Goal: Task Accomplishment & Management: Manage account settings

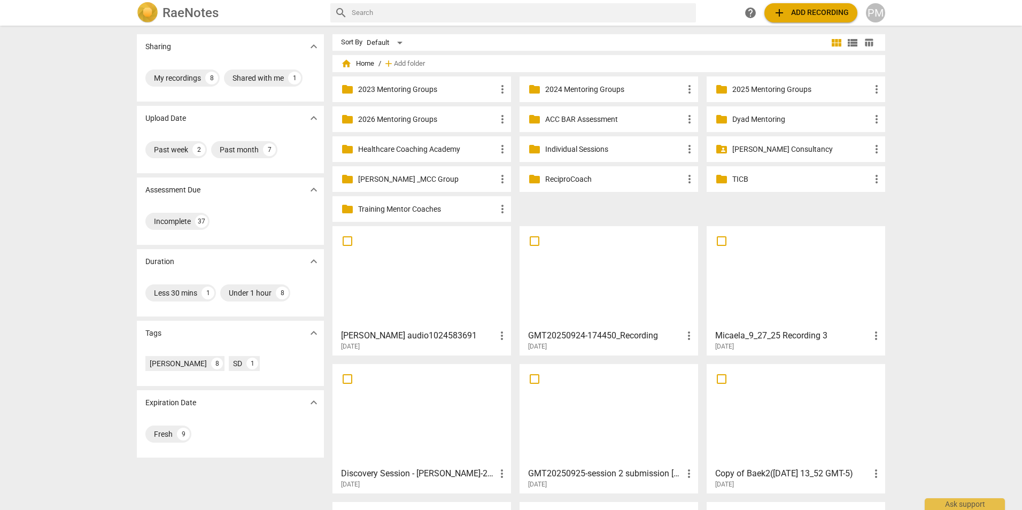
click at [575, 151] on p "Individual Sessions" at bounding box center [614, 149] width 138 height 11
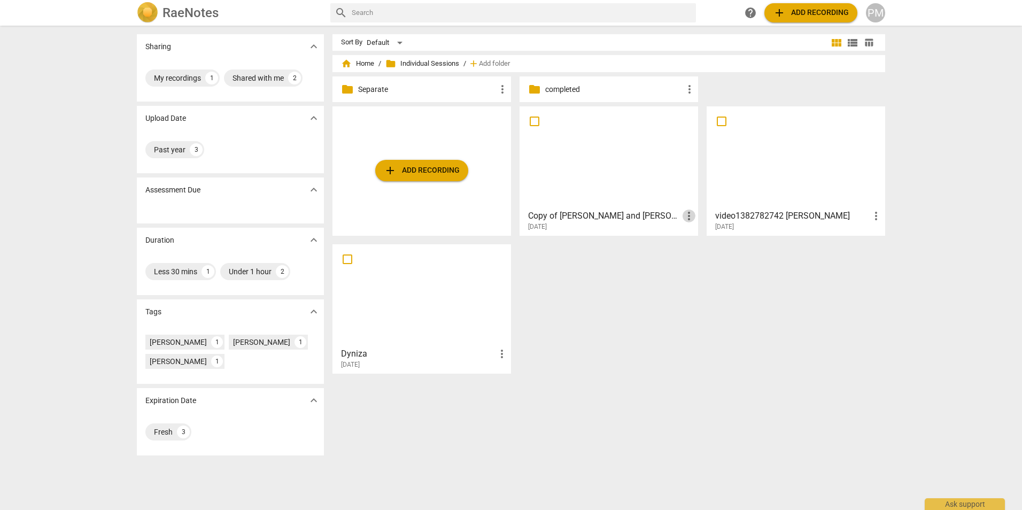
click at [687, 219] on span "more_vert" at bounding box center [689, 216] width 13 height 13
click at [702, 217] on li "Move" at bounding box center [700, 216] width 41 height 26
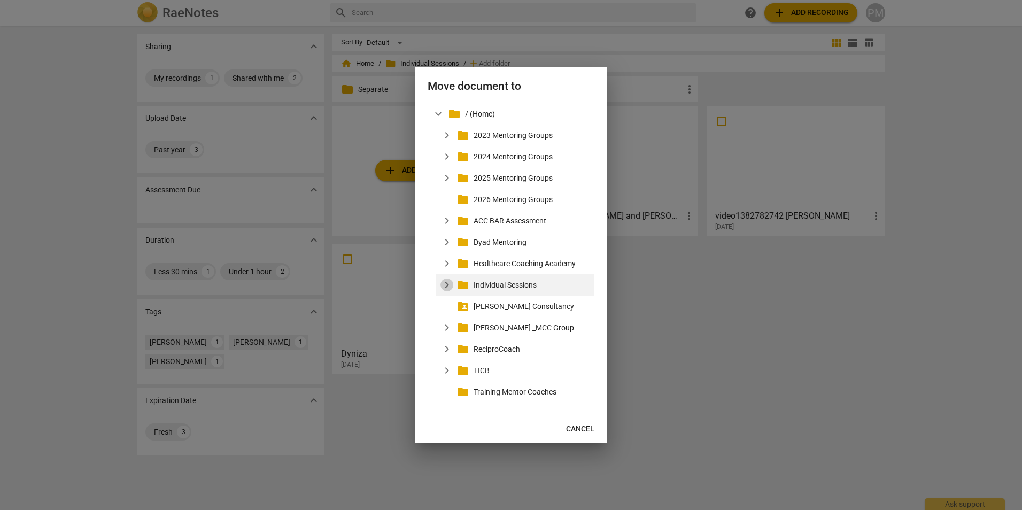
click at [446, 284] on span "expand_more" at bounding box center [446, 285] width 13 height 13
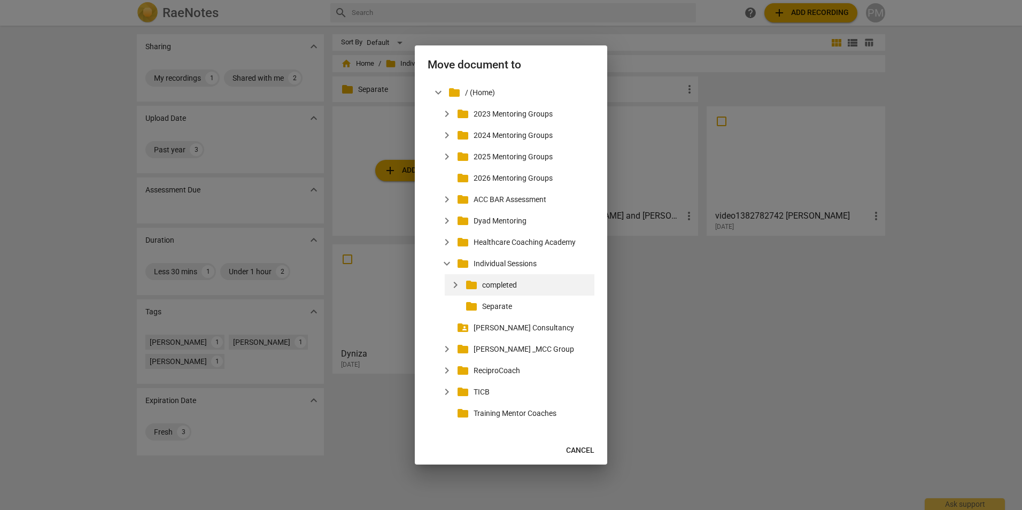
click at [512, 285] on p "completed" at bounding box center [536, 285] width 108 height 11
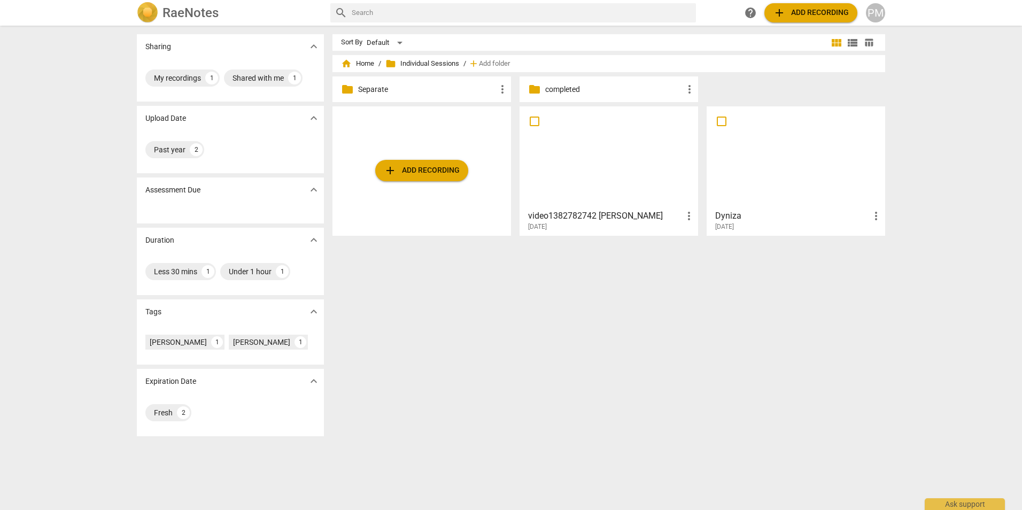
click at [873, 215] on span "more_vert" at bounding box center [876, 216] width 13 height 13
click at [684, 216] on div at bounding box center [511, 255] width 1022 height 510
click at [687, 217] on span "more_vert" at bounding box center [689, 216] width 13 height 13
click at [695, 216] on li "Move" at bounding box center [700, 216] width 41 height 26
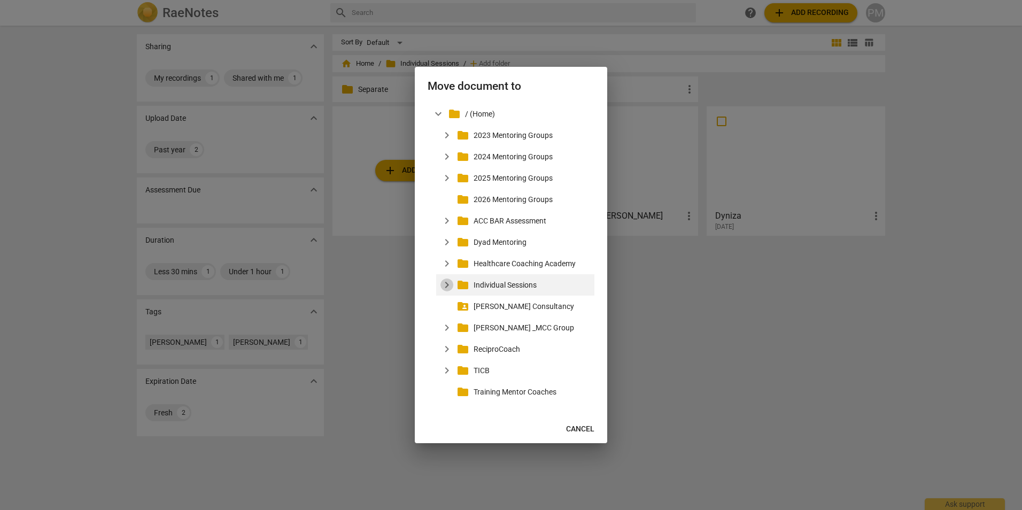
click at [451, 283] on span "expand_more" at bounding box center [446, 285] width 13 height 13
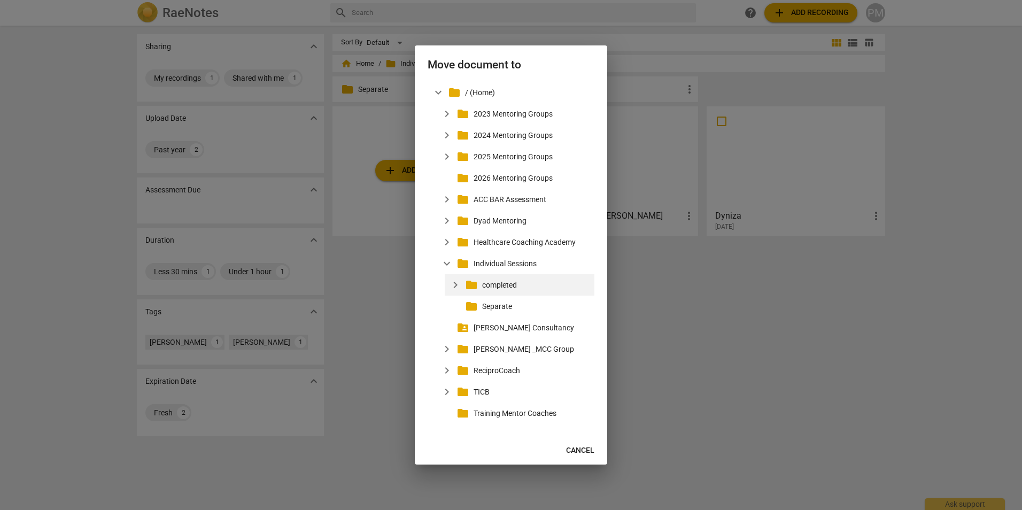
click at [517, 284] on p "completed" at bounding box center [536, 285] width 108 height 11
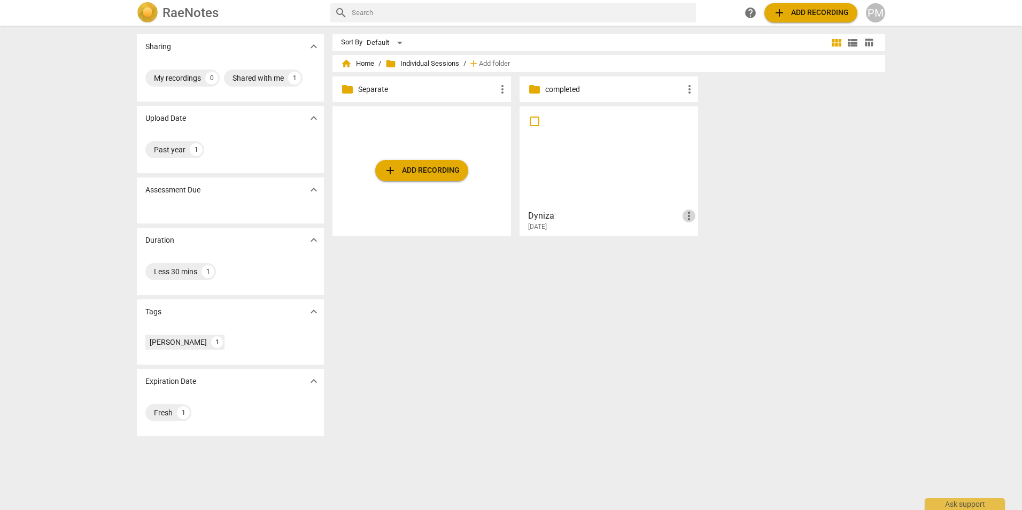
click at [689, 218] on span "more_vert" at bounding box center [689, 216] width 13 height 13
click at [699, 218] on li "Move" at bounding box center [700, 216] width 41 height 26
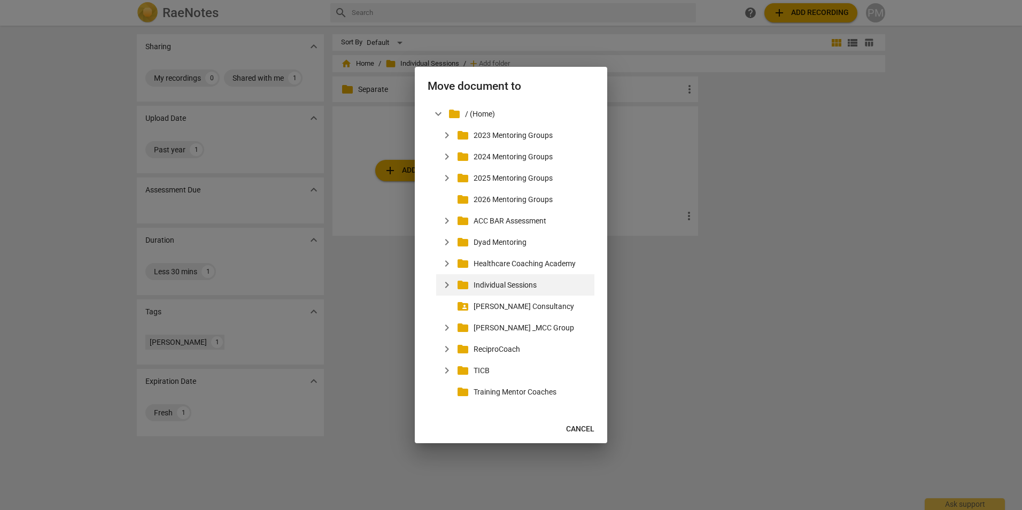
click at [444, 285] on span "expand_more" at bounding box center [446, 285] width 13 height 13
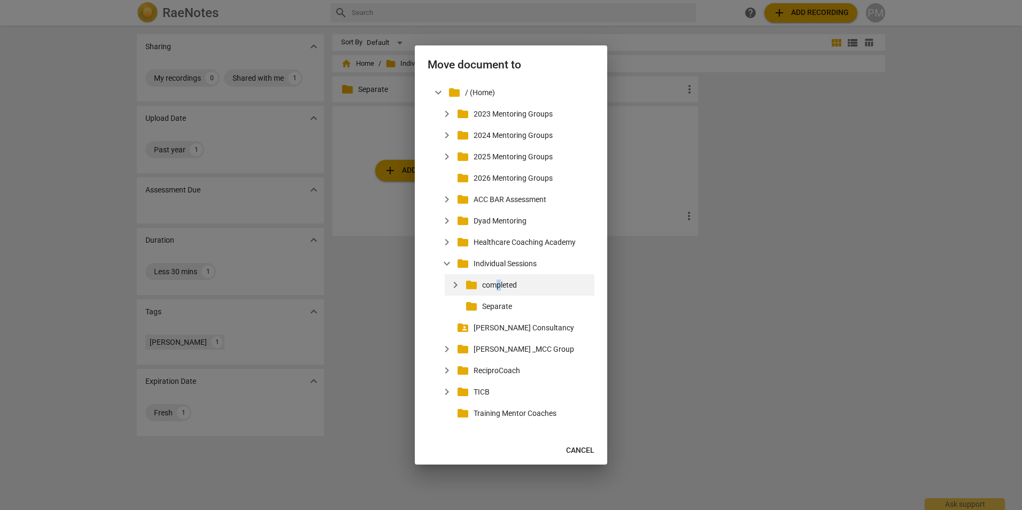
click at [499, 279] on div "expand_more folder completed" at bounding box center [520, 284] width 150 height 21
drag, startPoint x: 499, startPoint y: 279, endPoint x: 476, endPoint y: 285, distance: 23.9
click at [476, 285] on span "folder" at bounding box center [471, 285] width 13 height 13
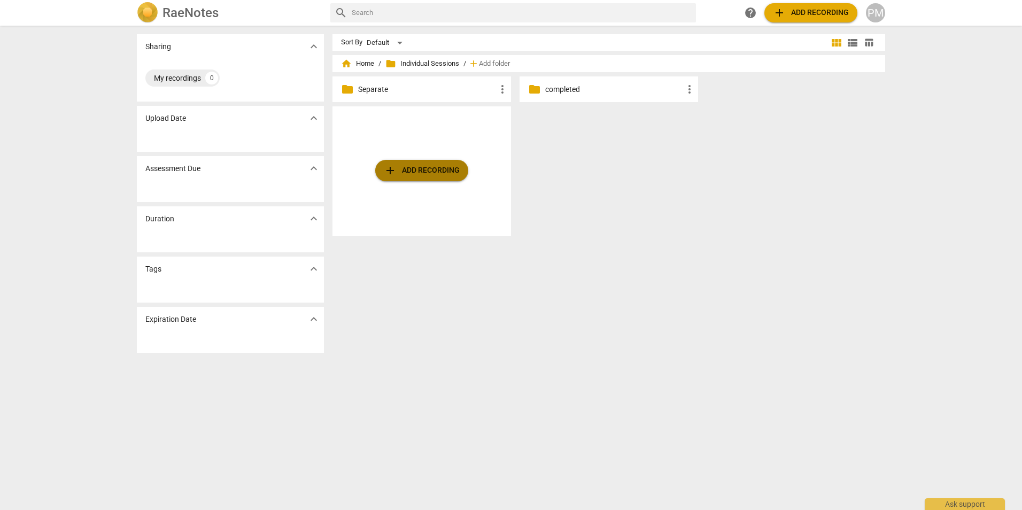
click at [423, 169] on span "add Add recording" at bounding box center [422, 170] width 76 height 13
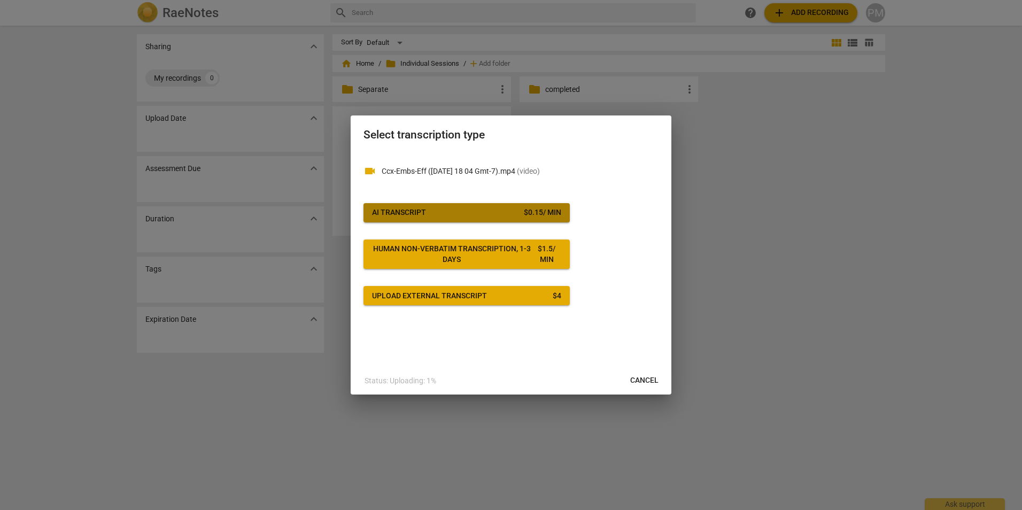
click at [430, 216] on span "AI Transcript $ 0.15 / min" at bounding box center [466, 212] width 189 height 11
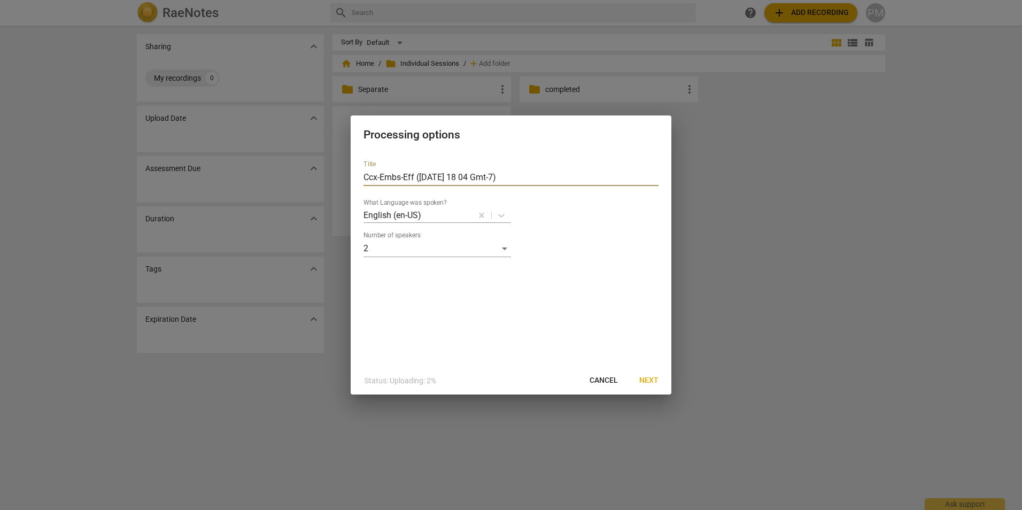
click at [364, 176] on input "Ccx-Embs-Eff ([DATE] 18 04 Gmt-7)" at bounding box center [511, 177] width 295 height 17
type input "[PERSON_NAME]-Embs-Eff ([DATE] 18 04 Gmt-7)"
click at [644, 381] on span "Next" at bounding box center [648, 380] width 19 height 11
